Goal: Find contact information: Find contact information

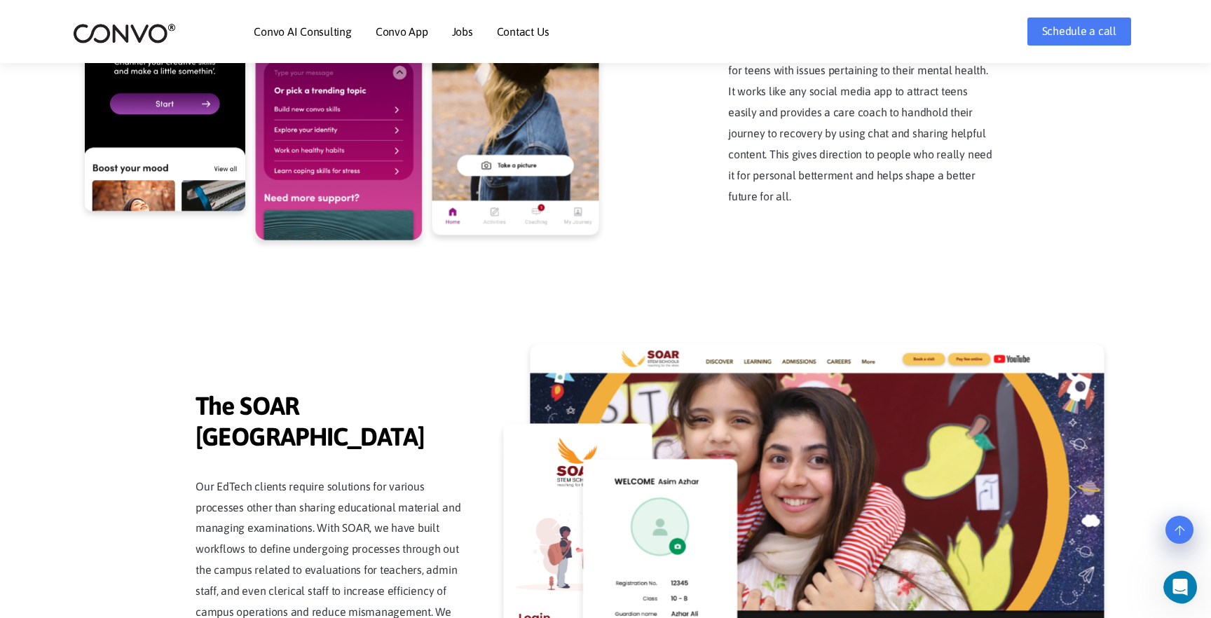
scroll to position [3957, 0]
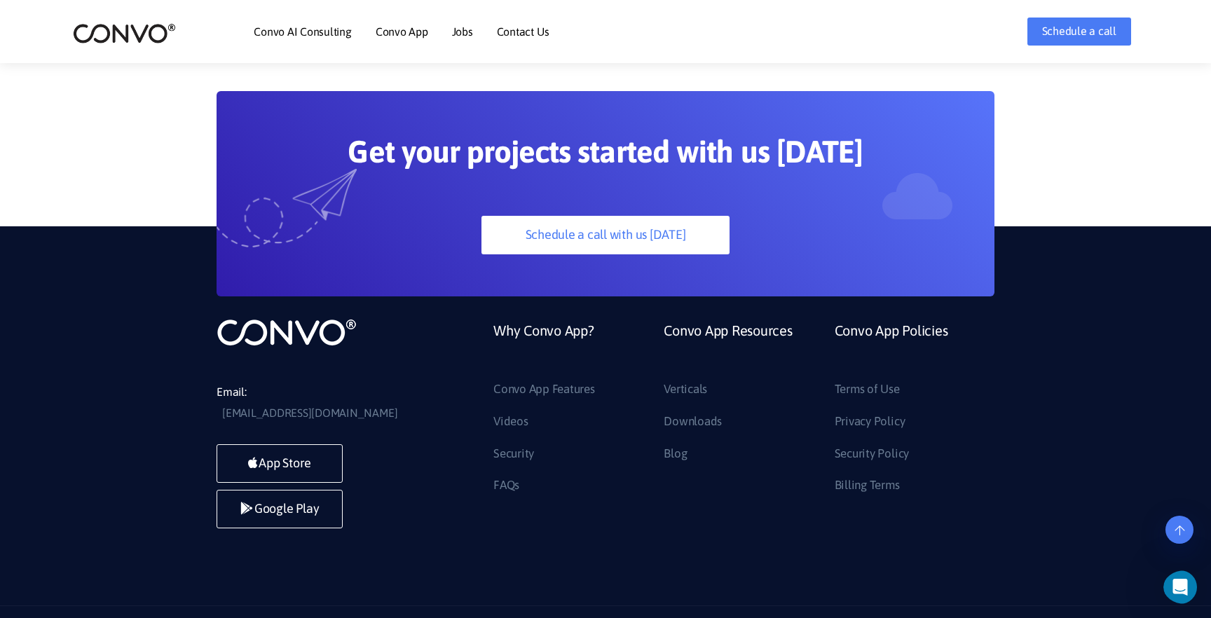
click at [454, 33] on link "Jobs" at bounding box center [462, 31] width 21 height 11
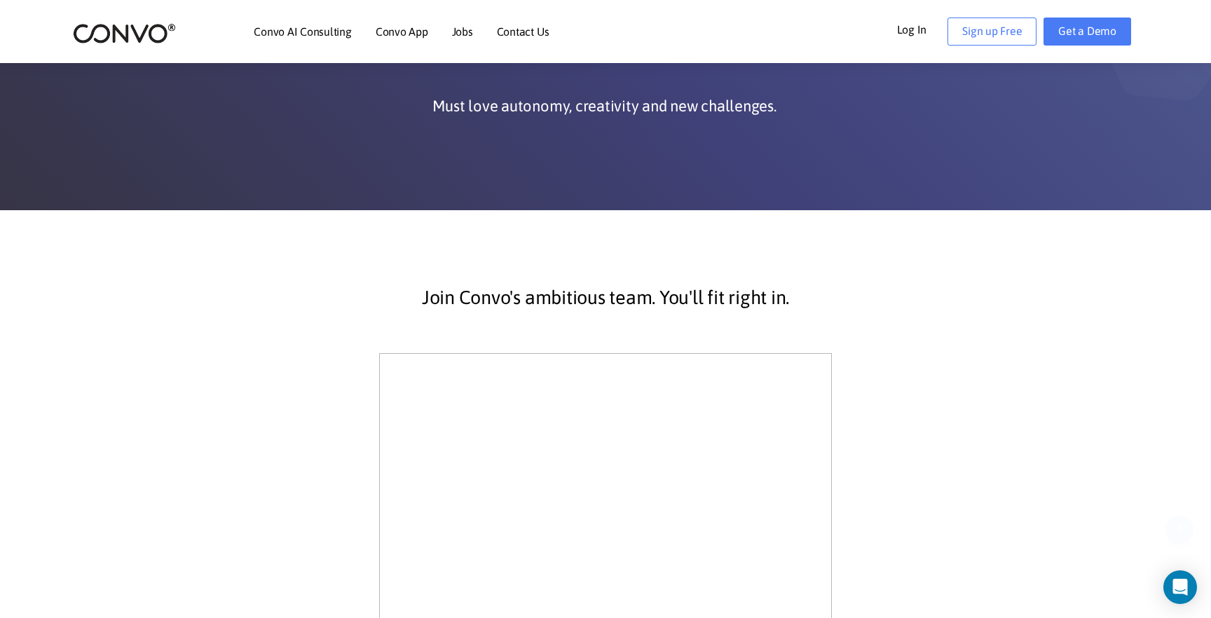
scroll to position [142, 0]
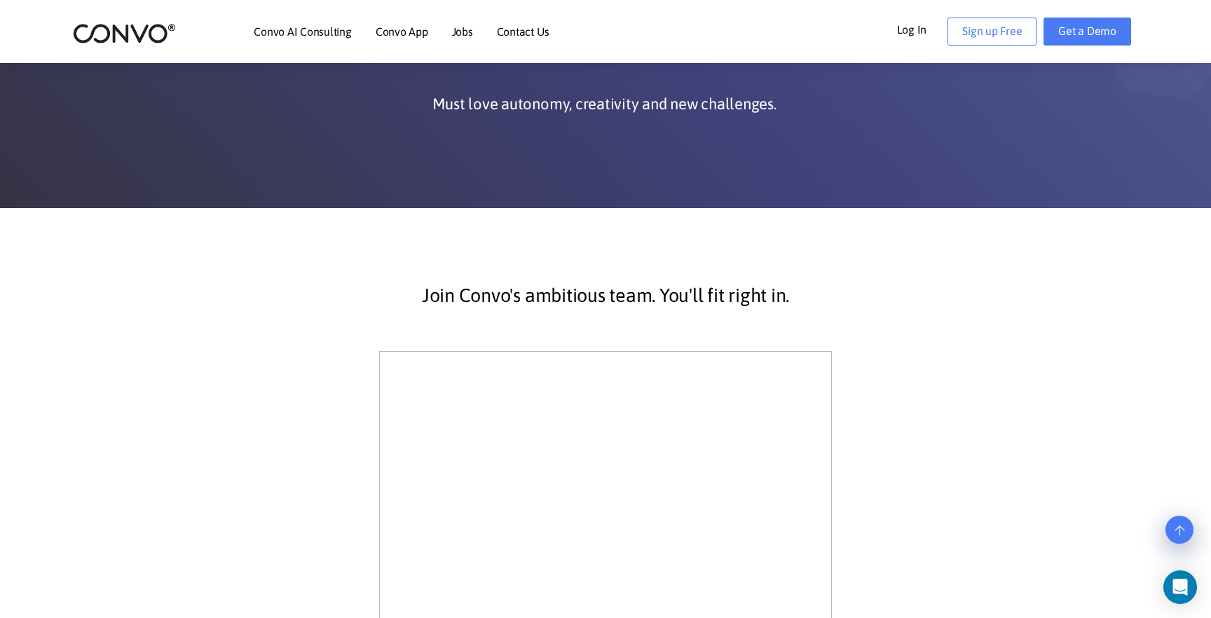
click at [518, 34] on link "Contact Us" at bounding box center [523, 31] width 53 height 11
